Goal: Navigation & Orientation: Understand site structure

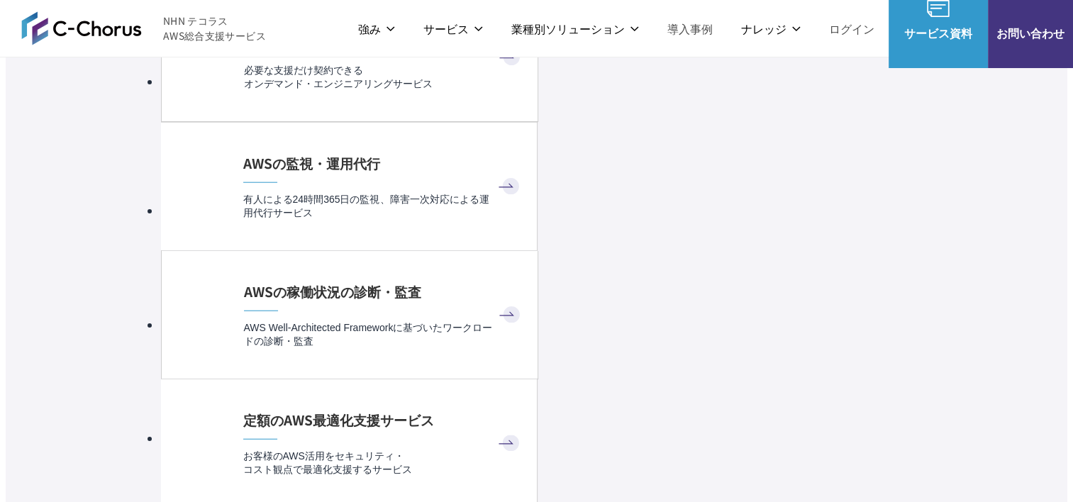
scroll to position [3510, 0]
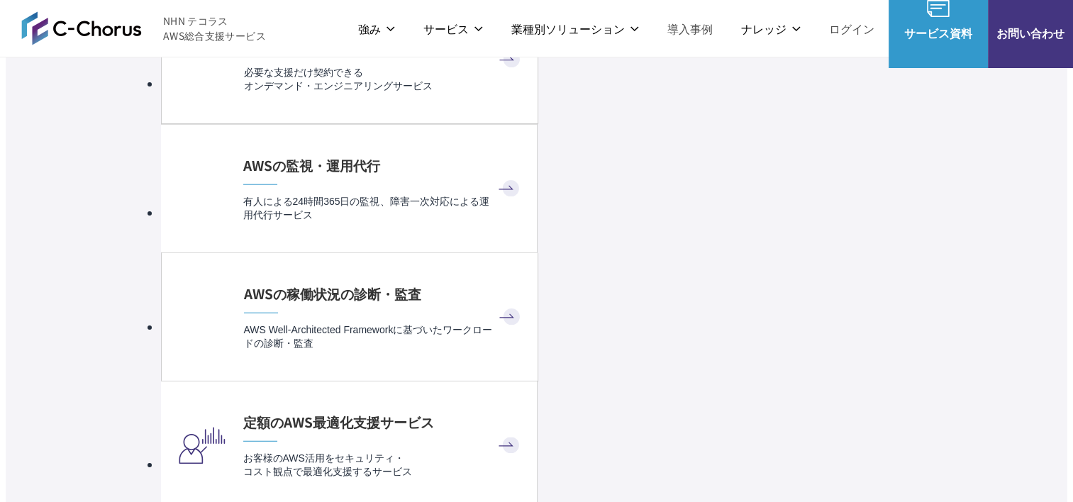
click at [79, 28] on img at bounding box center [81, 28] width 121 height 34
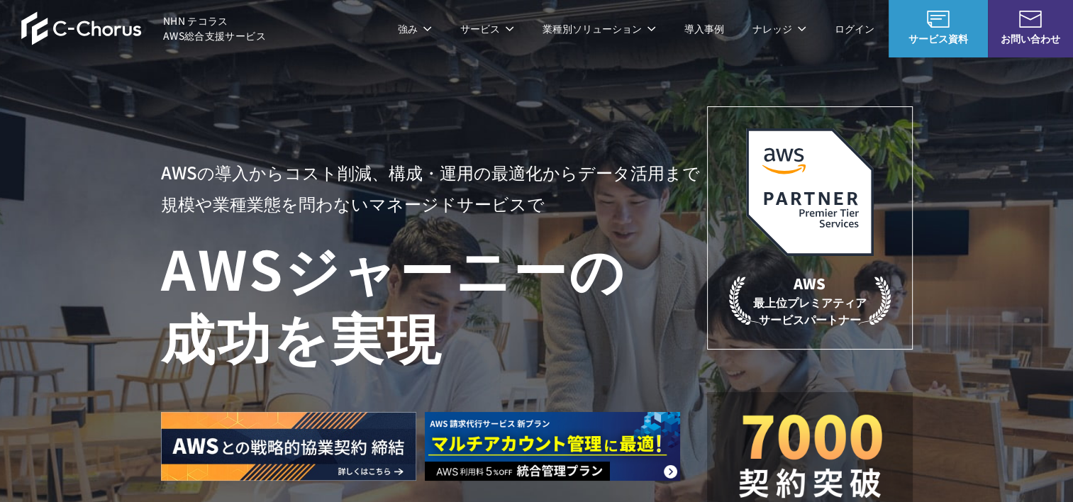
click at [196, 23] on span "NHN テコラス AWS総合支援サービス" at bounding box center [214, 28] width 103 height 30
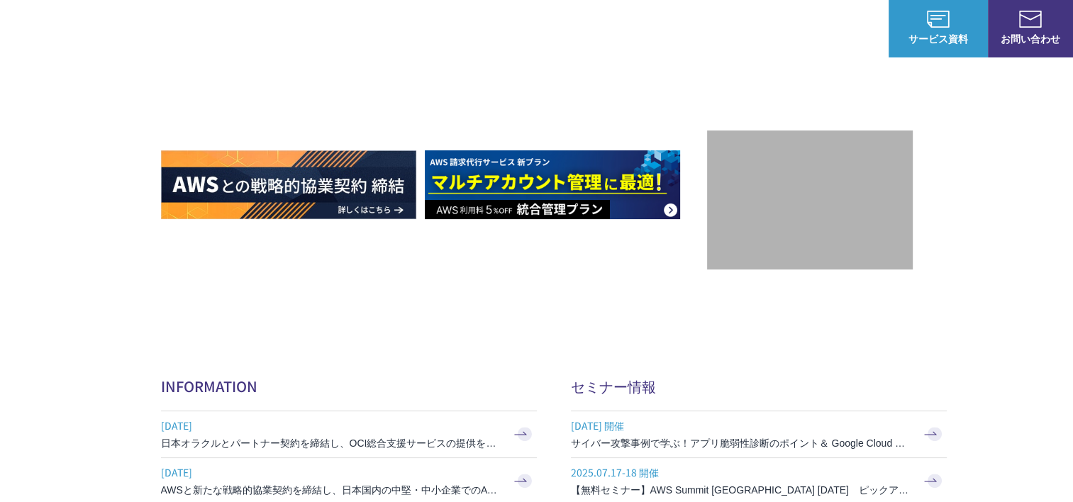
scroll to position [496, 0]
